Goal: Transaction & Acquisition: Purchase product/service

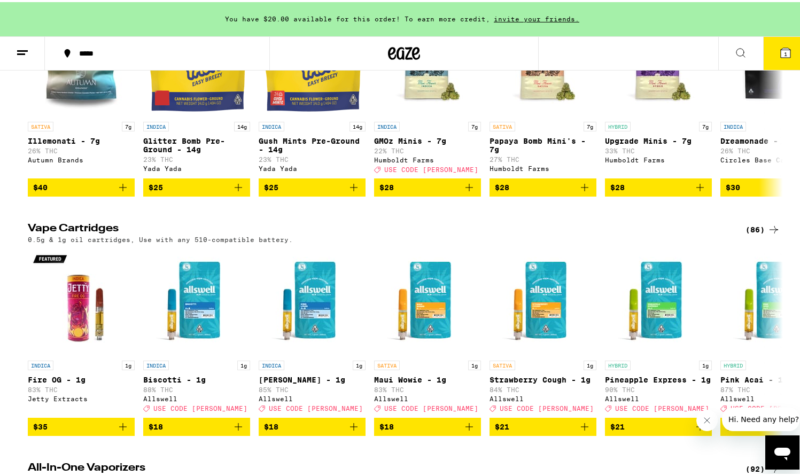
scroll to position [1242, 0]
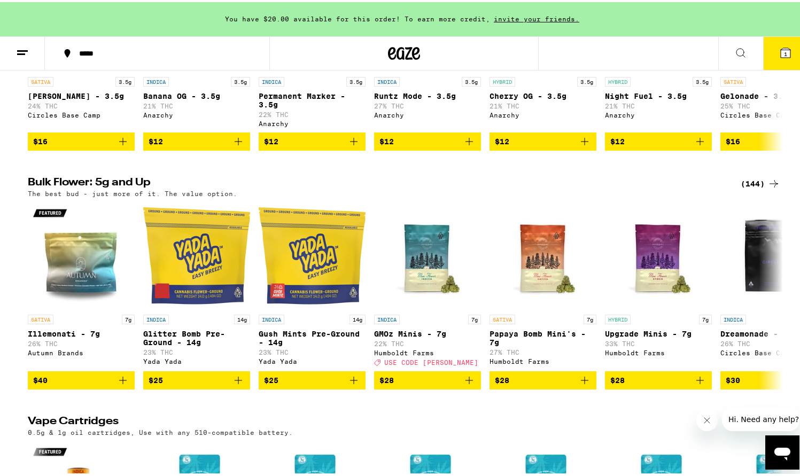
click at [754, 188] on div "(144)" at bounding box center [761, 181] width 40 height 13
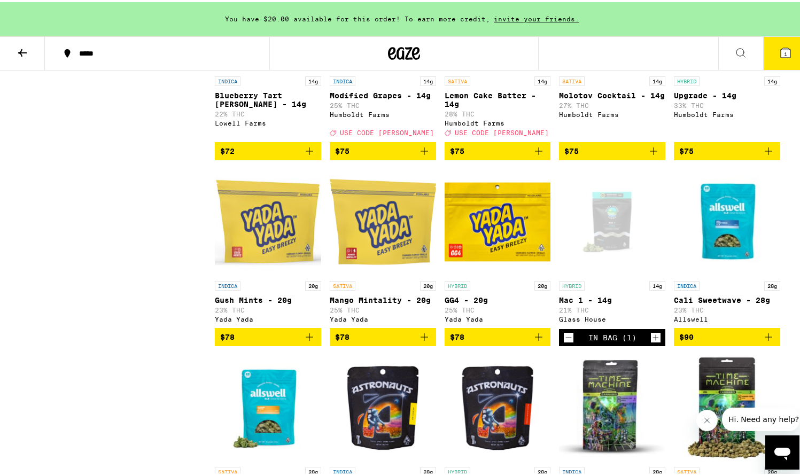
scroll to position [4112, 0]
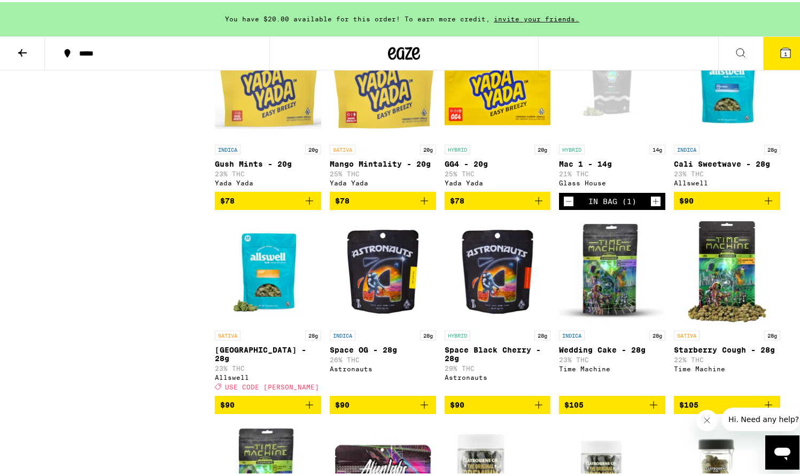
click at [567, 206] on icon "Decrement" at bounding box center [569, 199] width 10 height 13
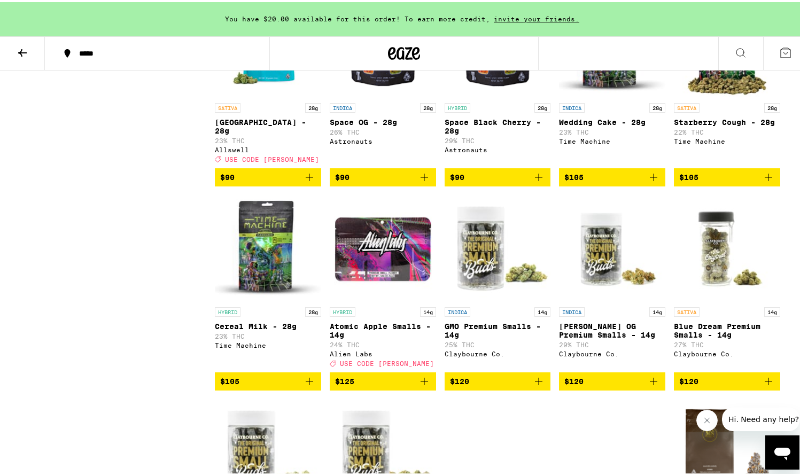
scroll to position [3919, 0]
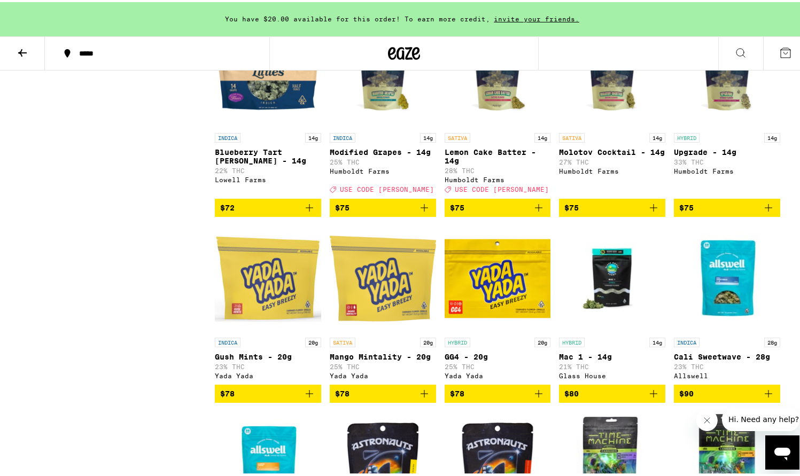
click at [395, 126] on img "Open page for Modified Grapes - 14g from Humboldt Farms" at bounding box center [383, 72] width 106 height 107
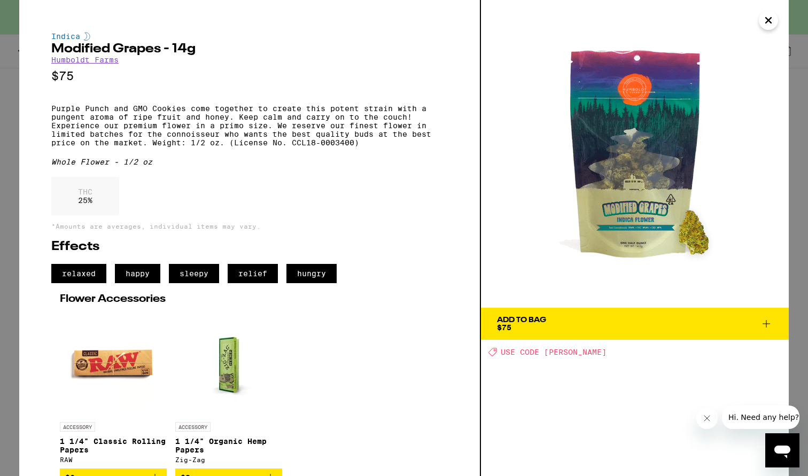
click at [769, 21] on icon "Close" at bounding box center [768, 20] width 5 height 5
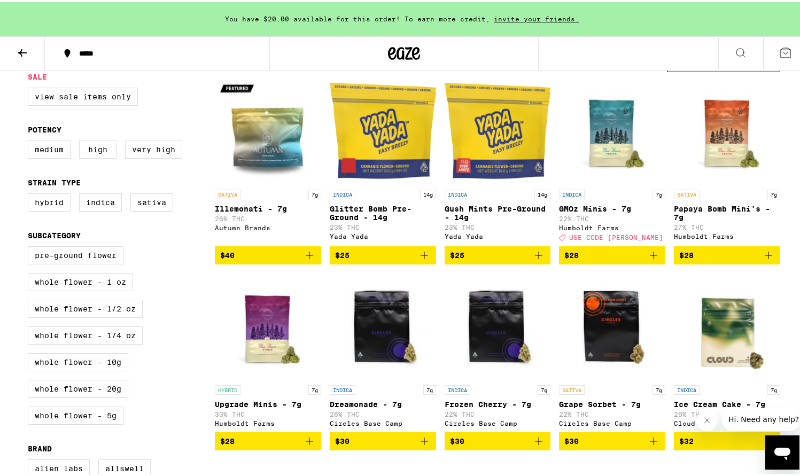
scroll to position [115, 0]
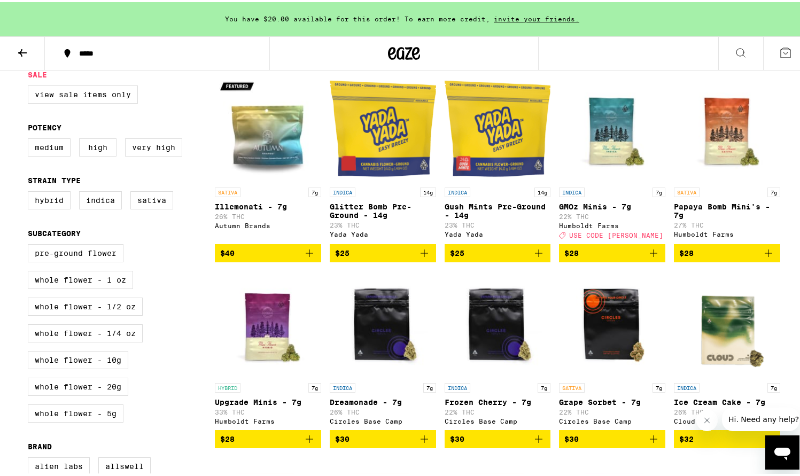
click at [28, 52] on icon at bounding box center [22, 50] width 13 height 13
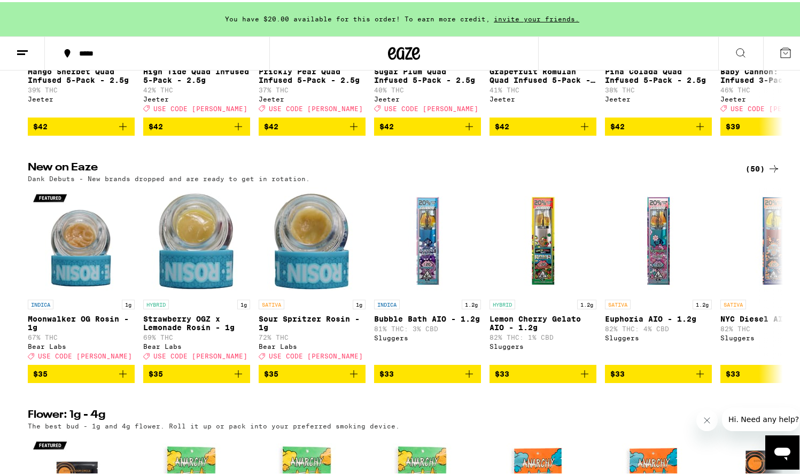
scroll to position [962, 0]
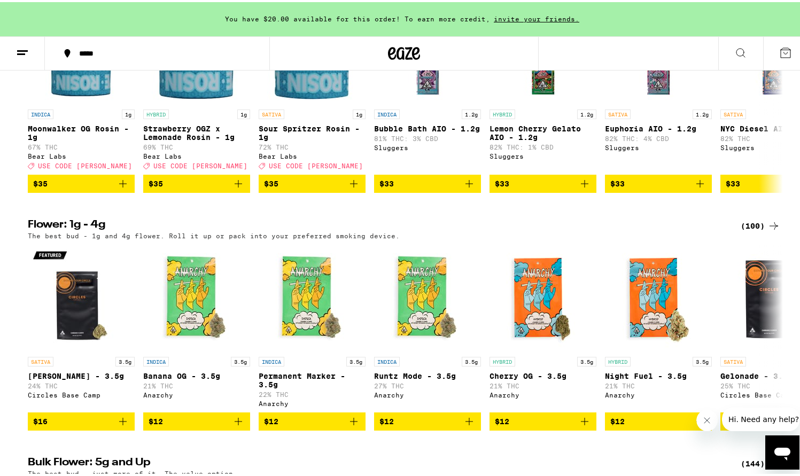
click at [749, 230] on div "(100)" at bounding box center [761, 223] width 40 height 13
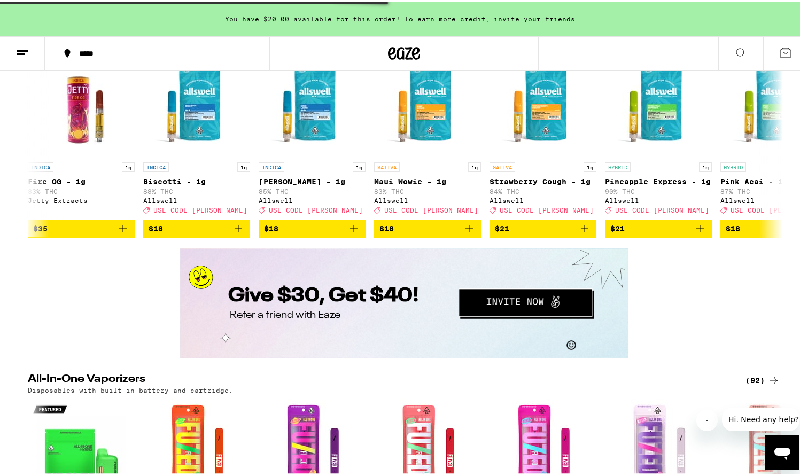
scroll to position [0, 0]
